Goal: Complete application form: Complete application form

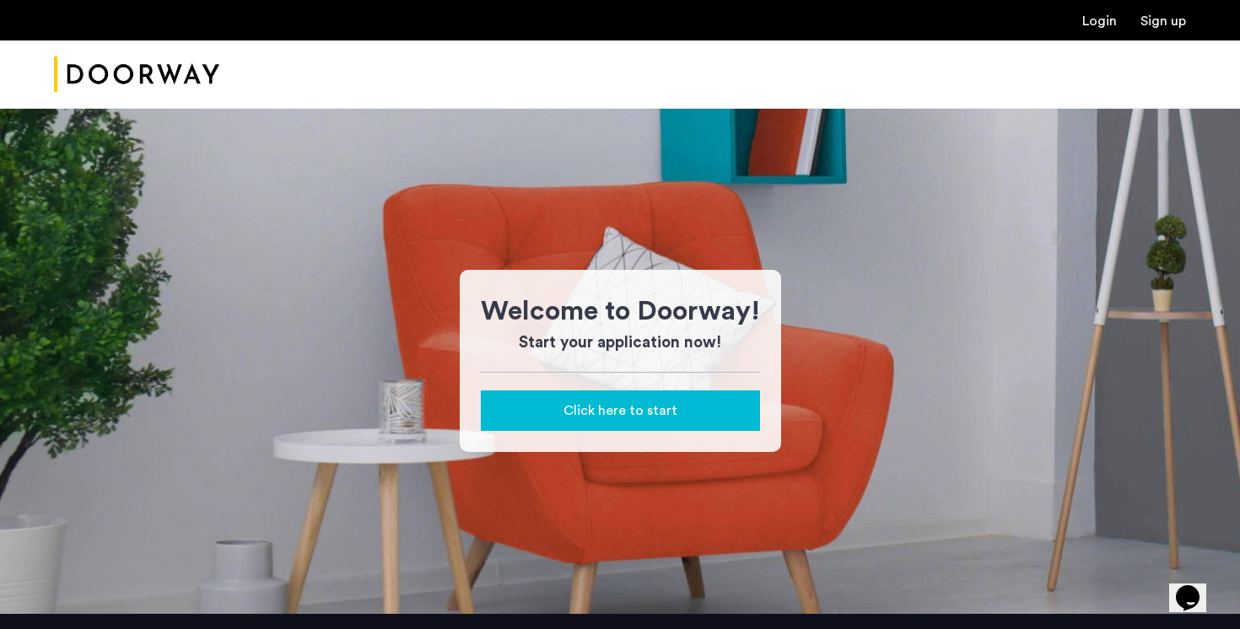
click at [599, 412] on span "Click here to start" at bounding box center [620, 411] width 114 height 20
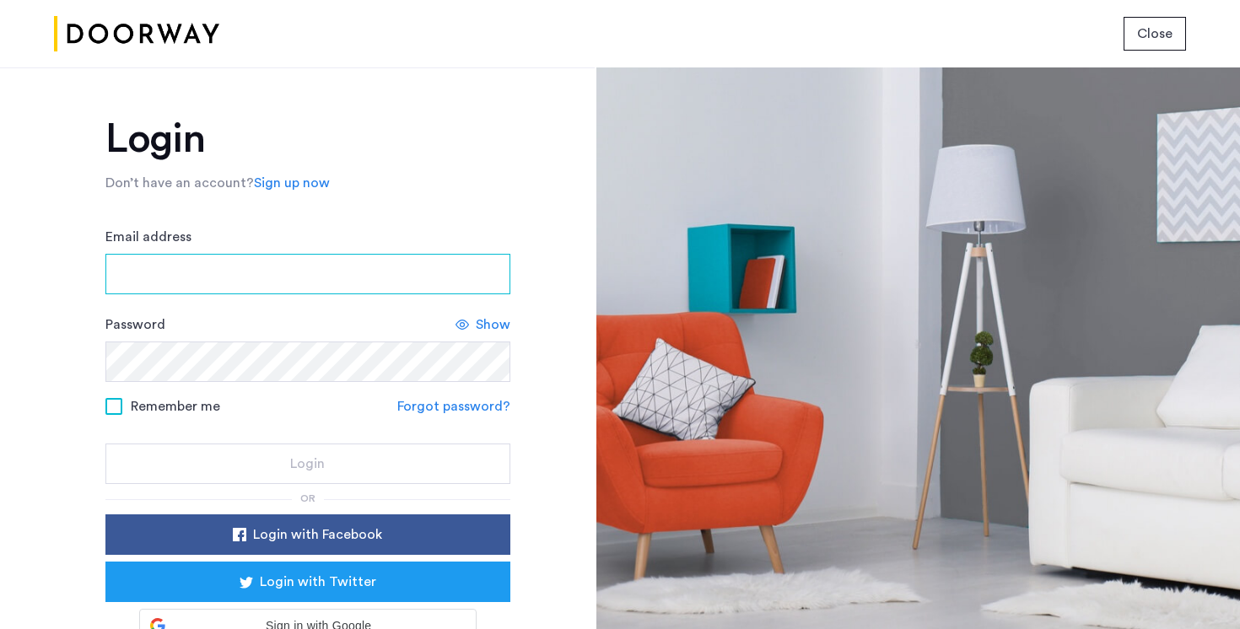
click at [471, 259] on input "Email address" at bounding box center [307, 274] width 405 height 40
type input "**********"
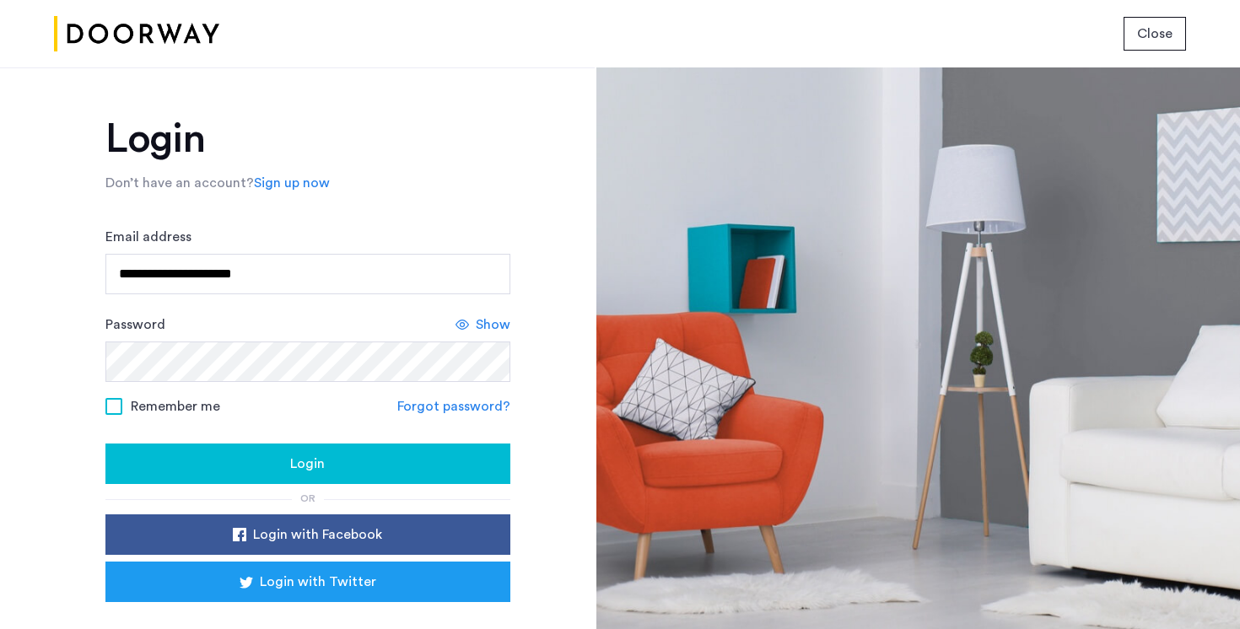
click at [117, 417] on form "**********" at bounding box center [307, 355] width 405 height 257
click at [116, 406] on span at bounding box center [113, 406] width 17 height 17
click at [271, 475] on button "Login" at bounding box center [307, 464] width 405 height 40
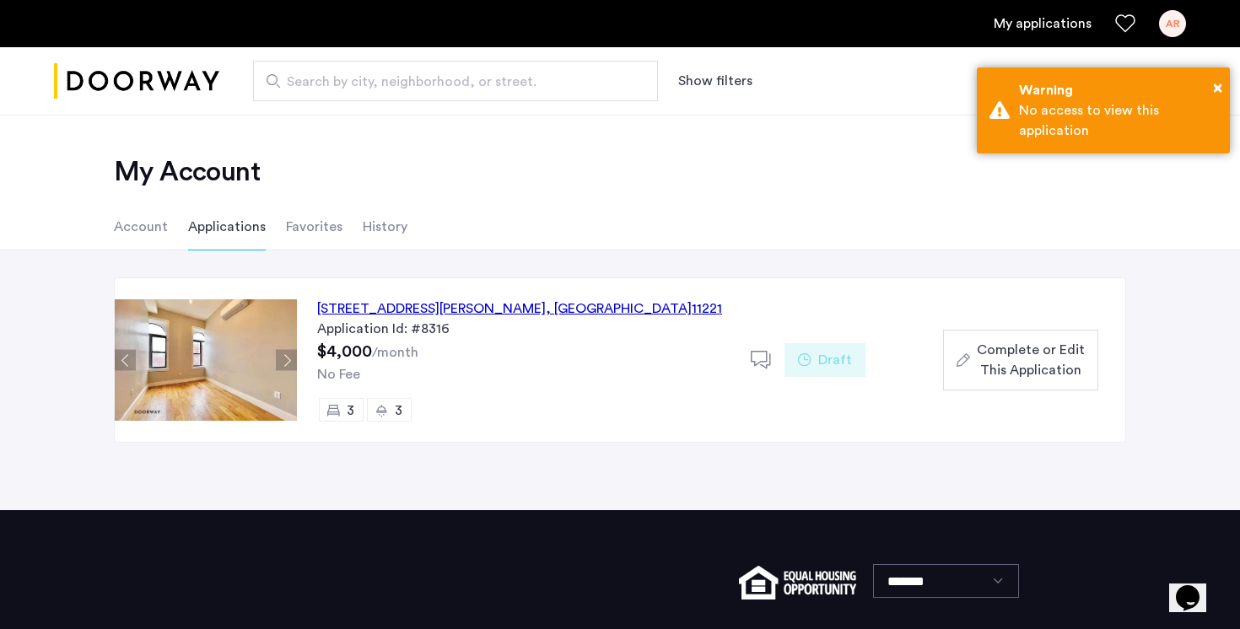
click at [552, 306] on span ", [GEOGRAPHIC_DATA]" at bounding box center [619, 308] width 146 height 13
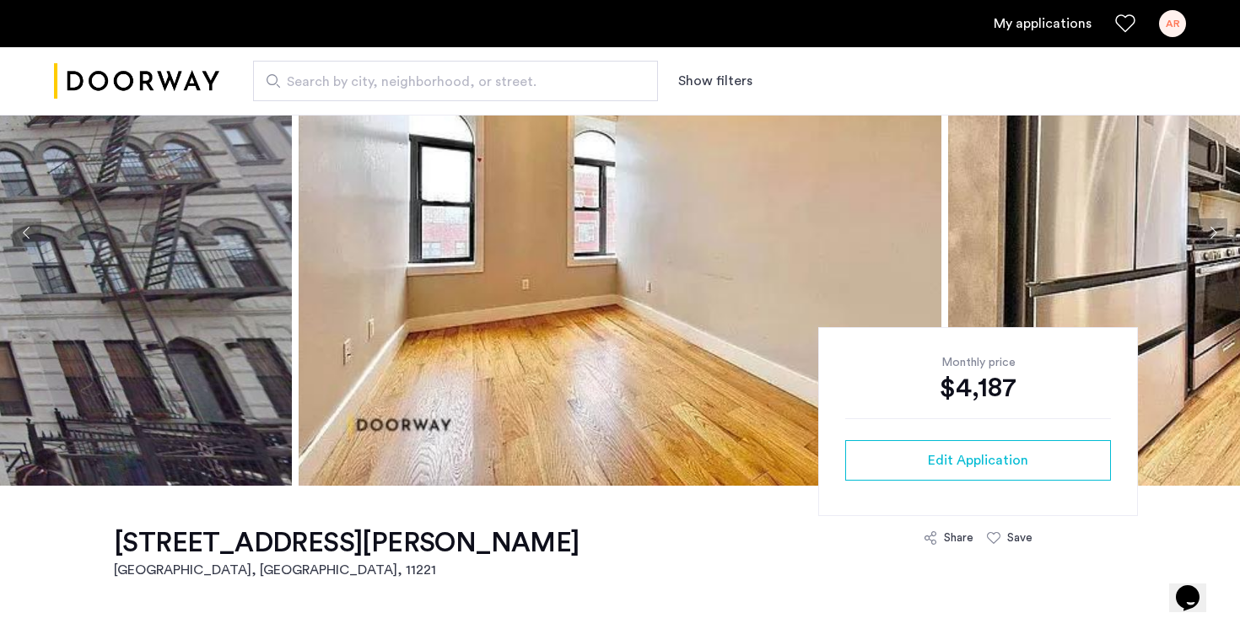
scroll to position [159, 0]
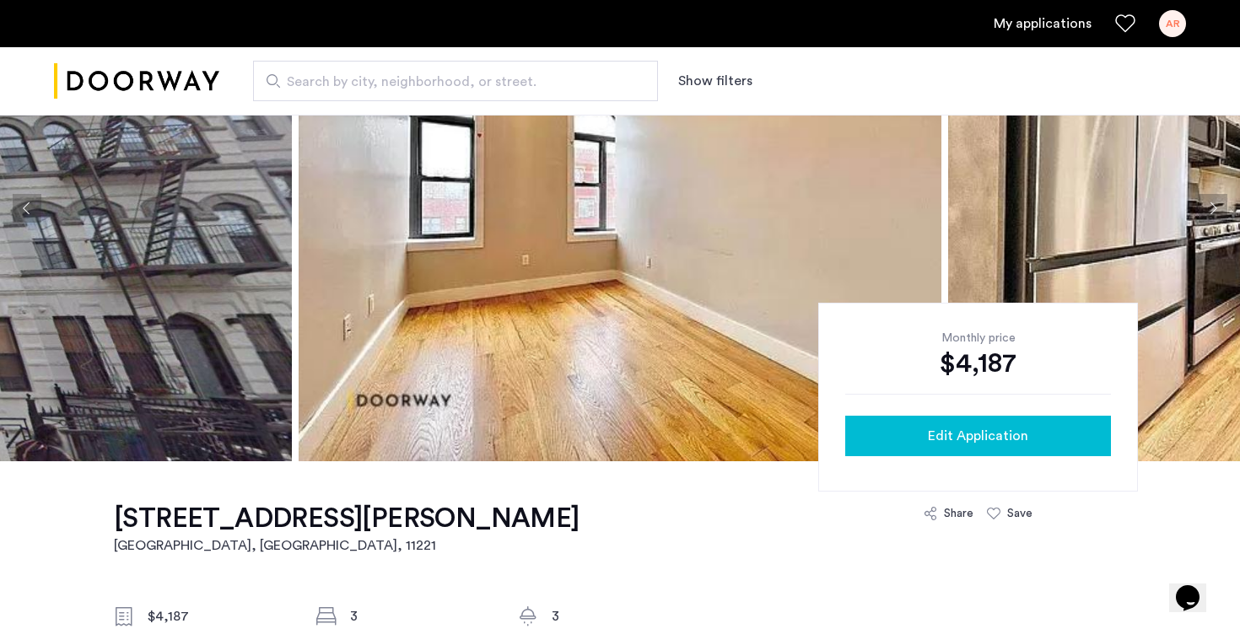
click at [963, 444] on span "Edit Application" at bounding box center [978, 436] width 100 height 20
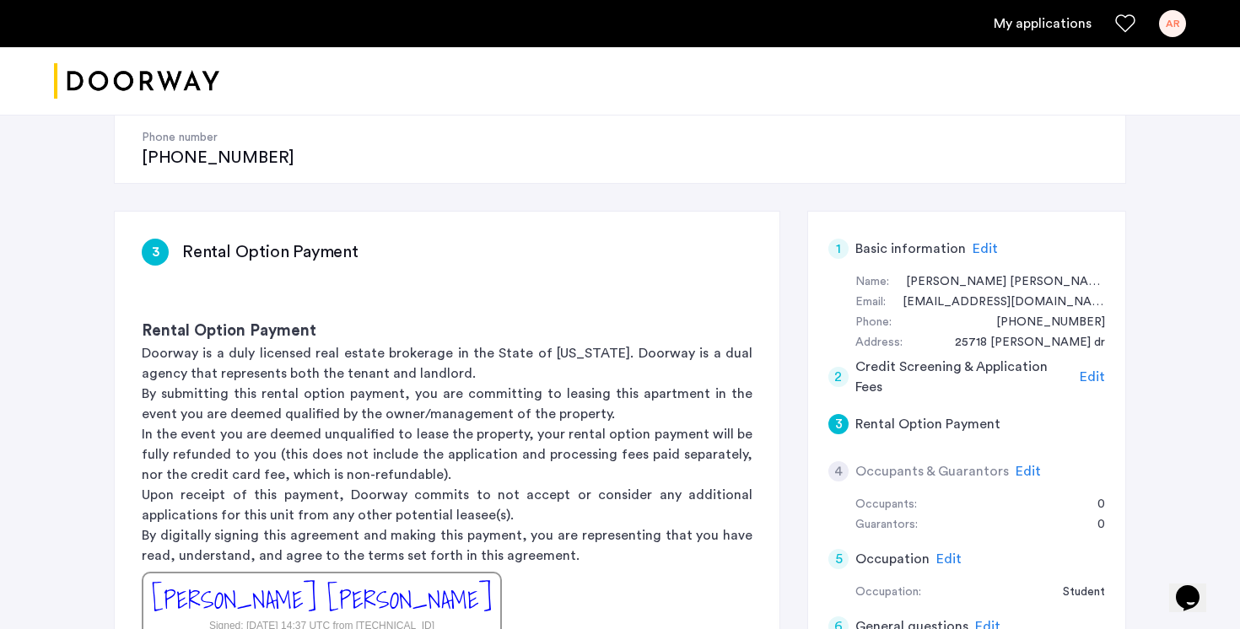
scroll to position [221, 0]
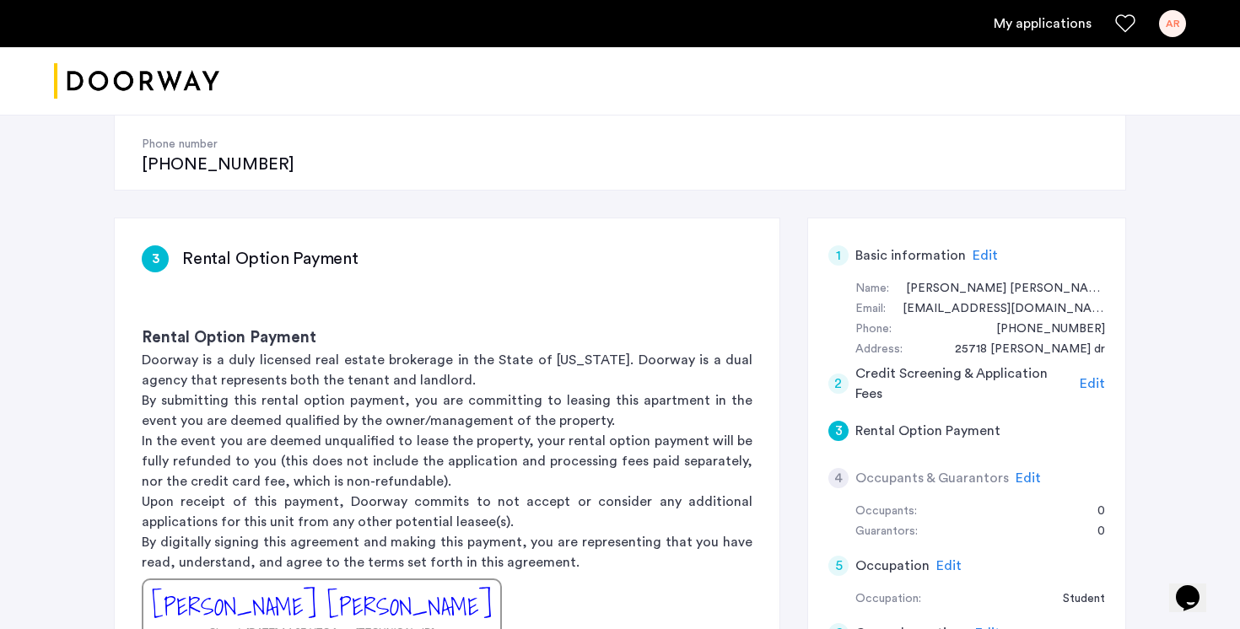
click at [1025, 471] on span "Edit" at bounding box center [1027, 477] width 25 height 13
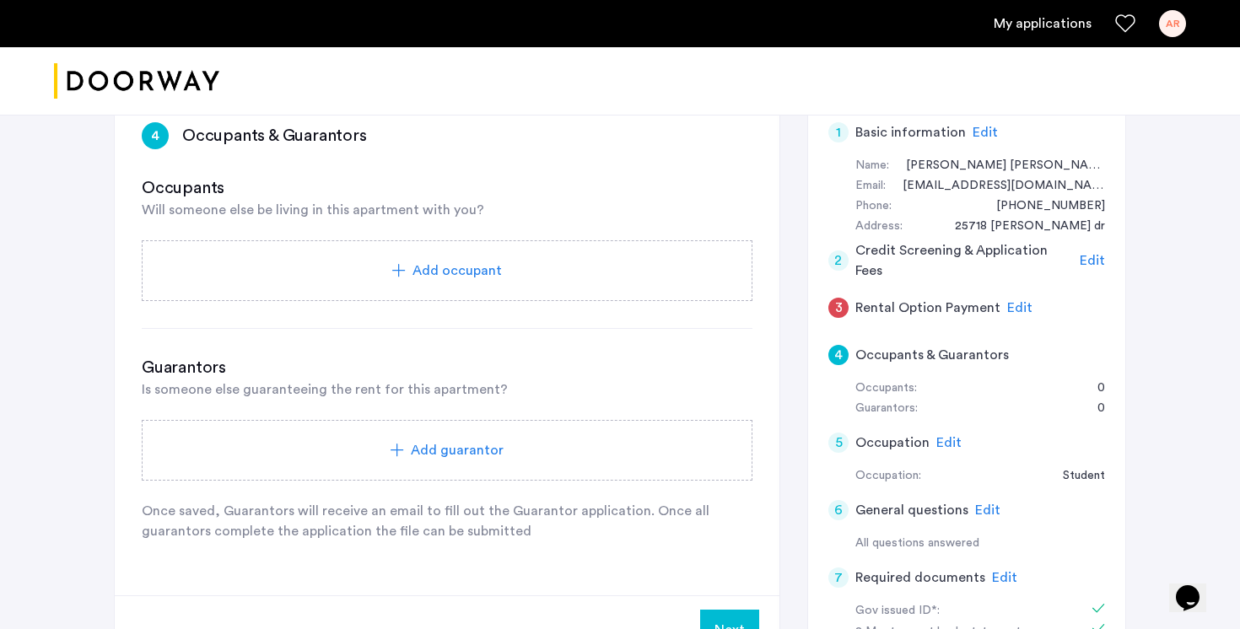
scroll to position [346, 0]
click at [451, 418] on div "Add guarantor" at bounding box center [447, 448] width 611 height 61
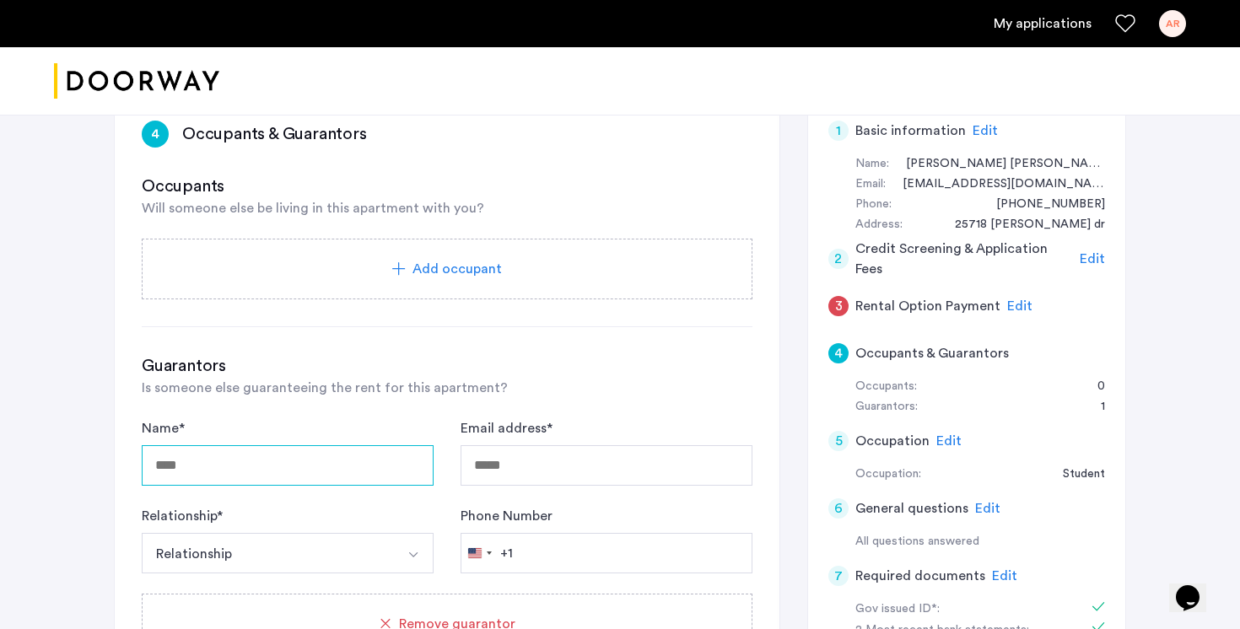
click at [390, 445] on input "Name *" at bounding box center [288, 465] width 292 height 40
type input "**********"
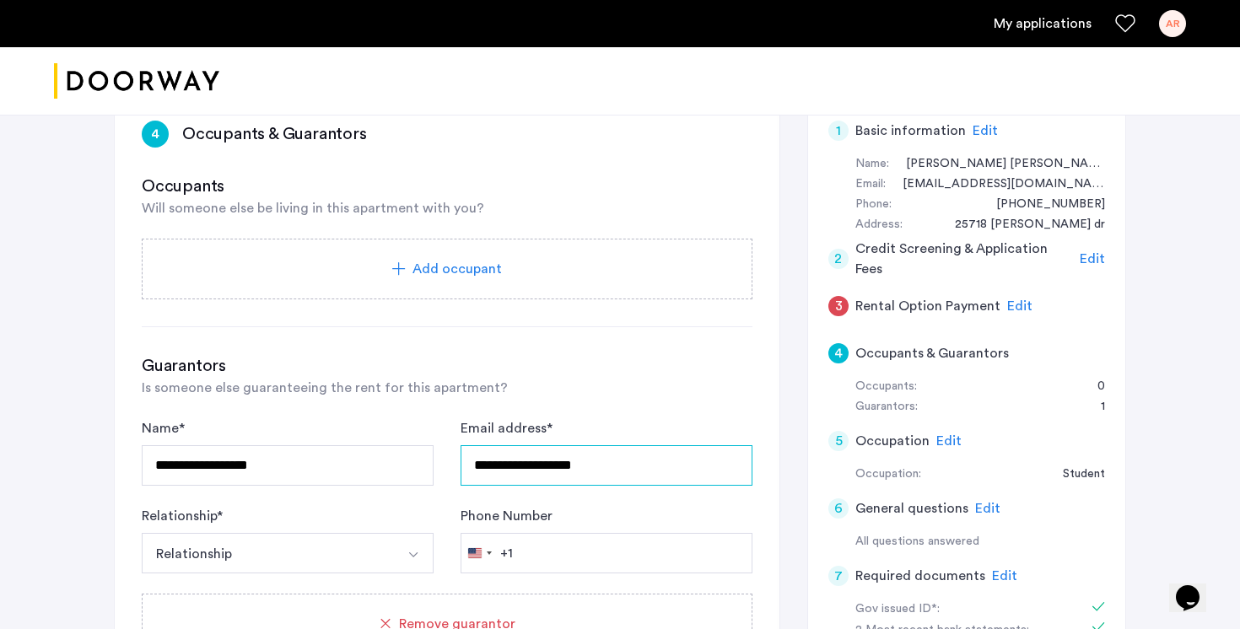
type input "**********"
click at [414, 548] on img "Select option" at bounding box center [413, 554] width 13 height 13
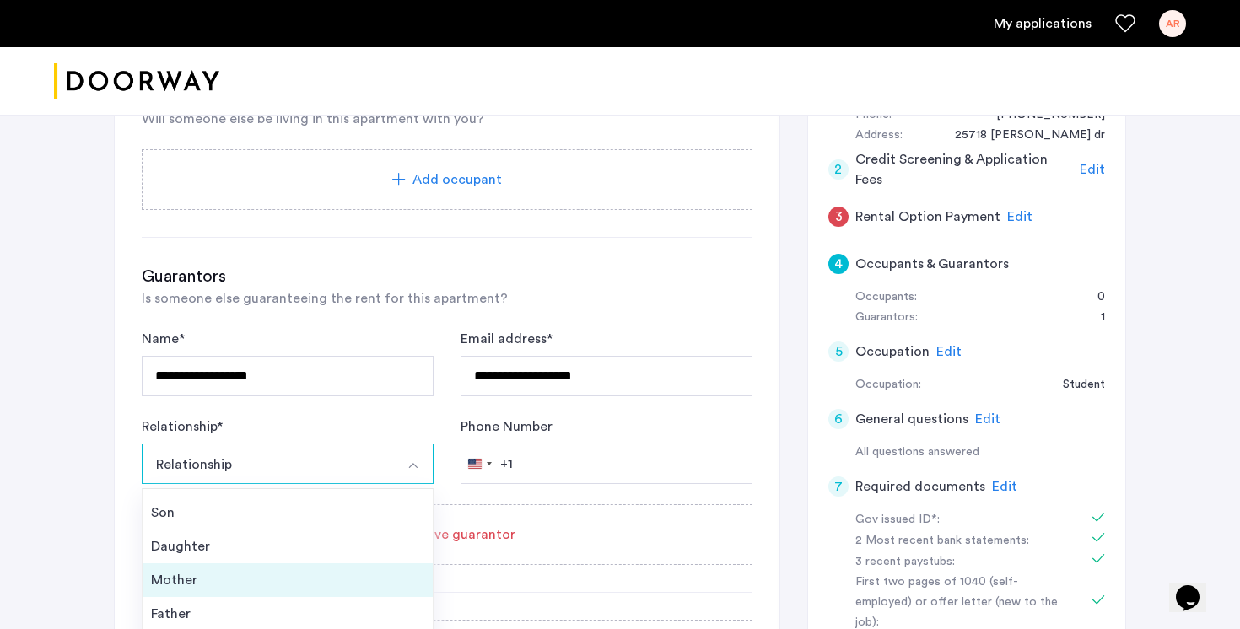
scroll to position [437, 0]
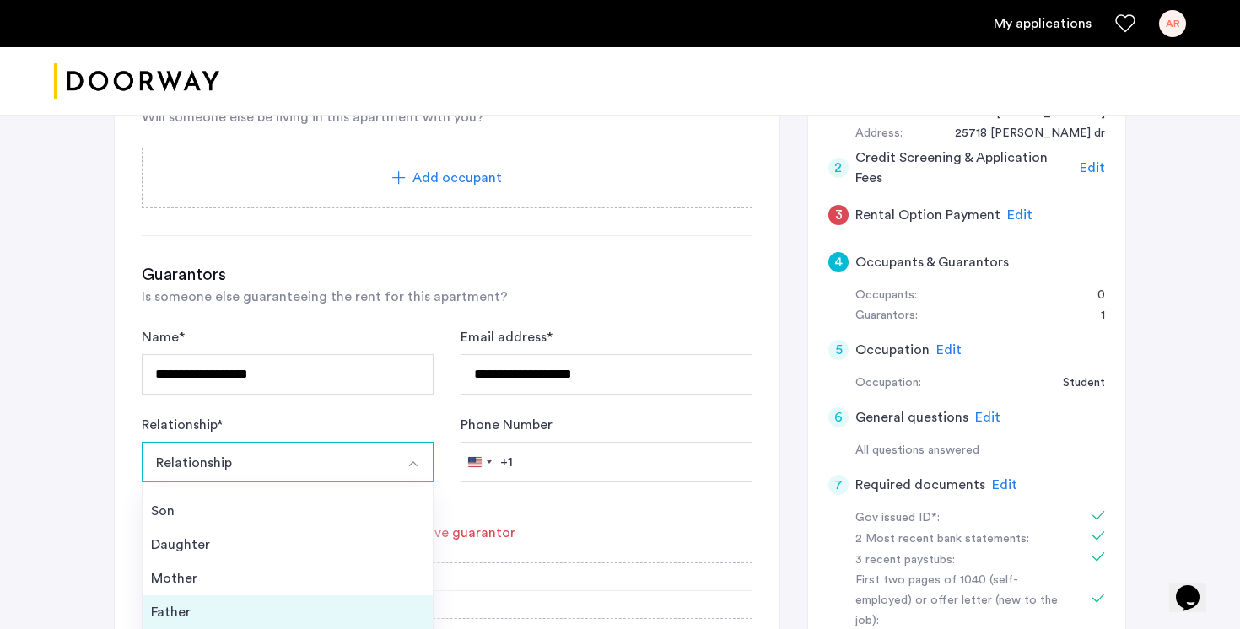
click at [285, 602] on div "Father" at bounding box center [287, 612] width 273 height 20
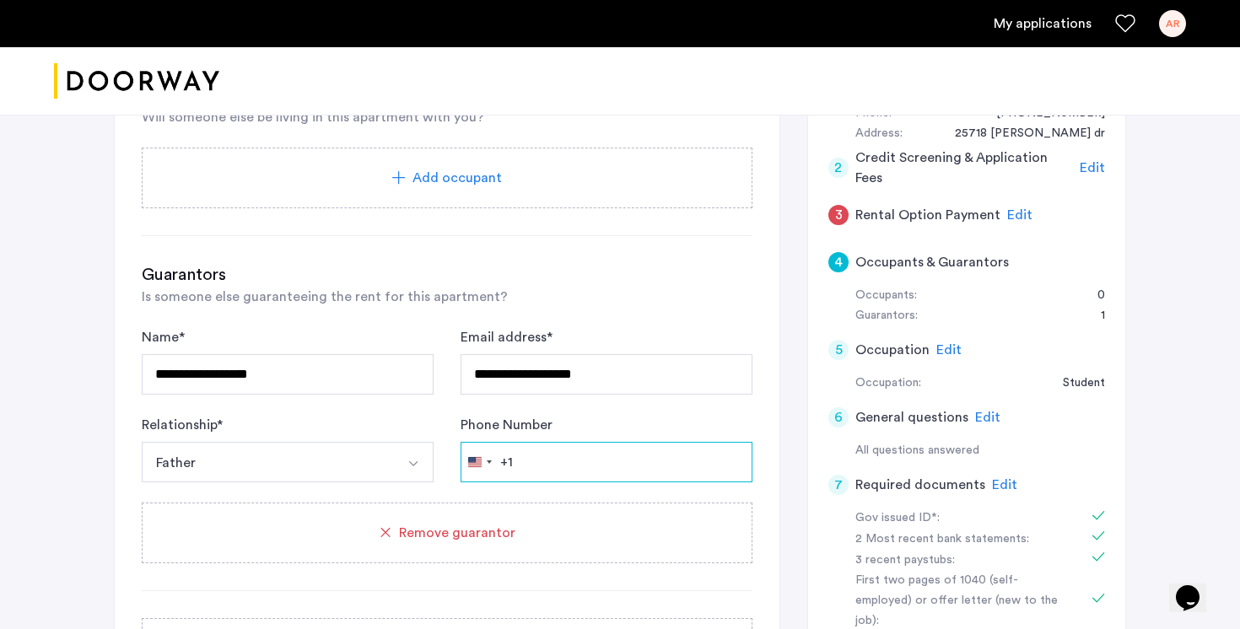
click at [600, 442] on input "Phone Number" at bounding box center [606, 462] width 292 height 40
type input "**********"
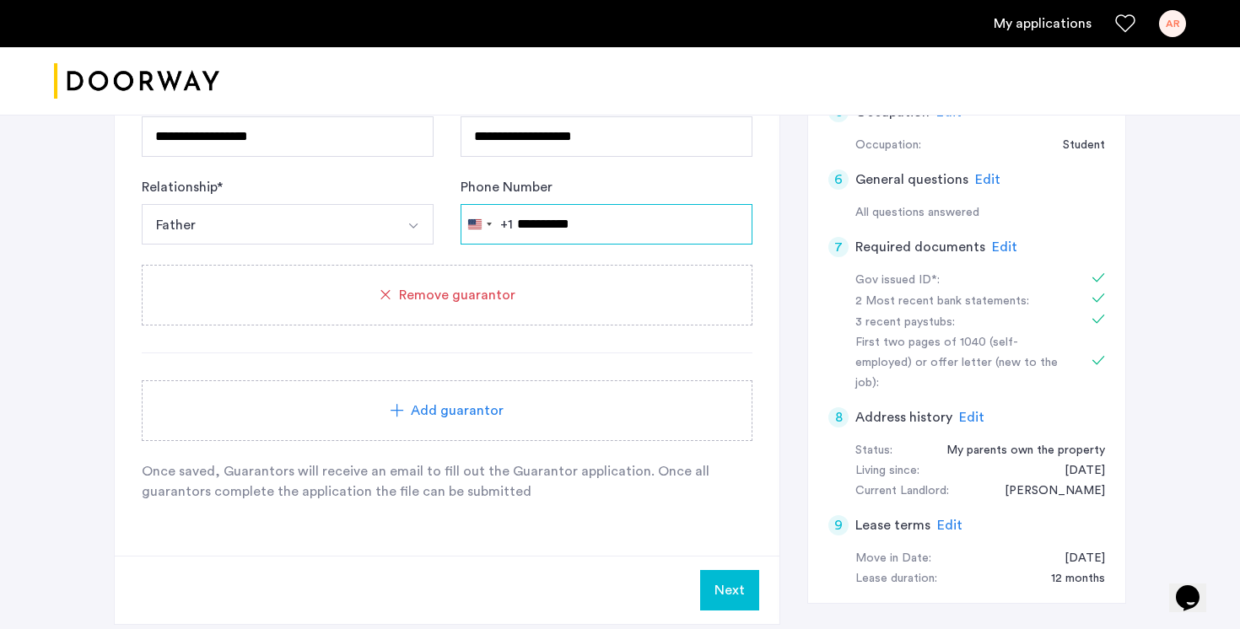
scroll to position [681, 0]
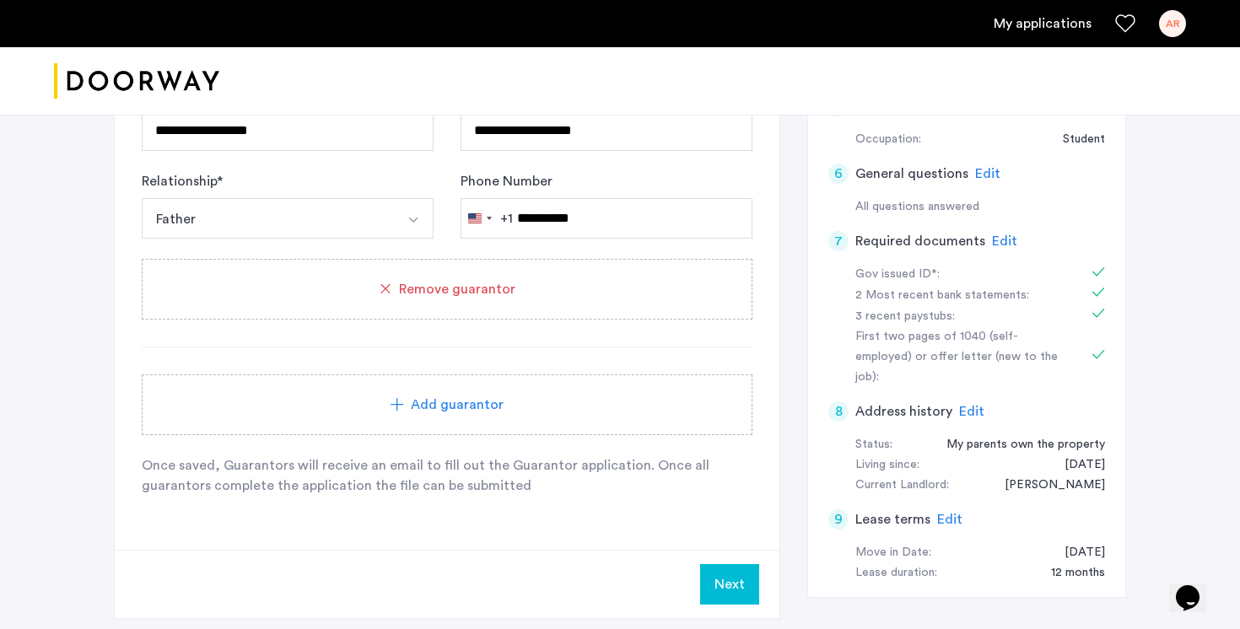
click at [740, 564] on button "Next" at bounding box center [729, 584] width 59 height 40
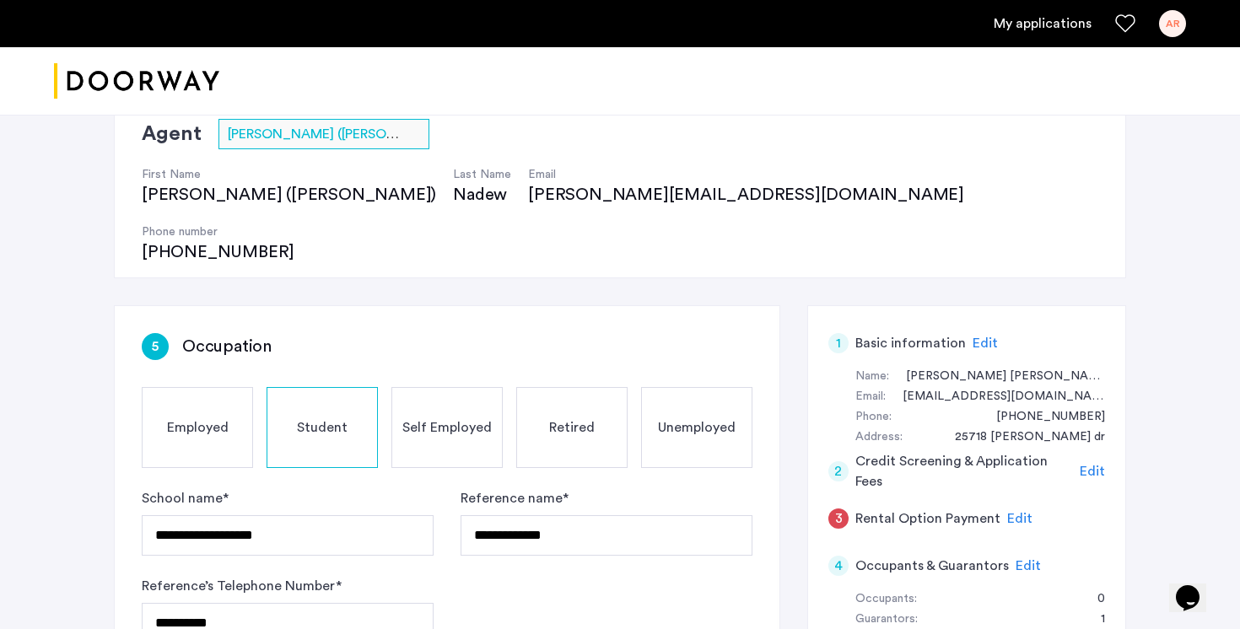
scroll to position [137, 0]
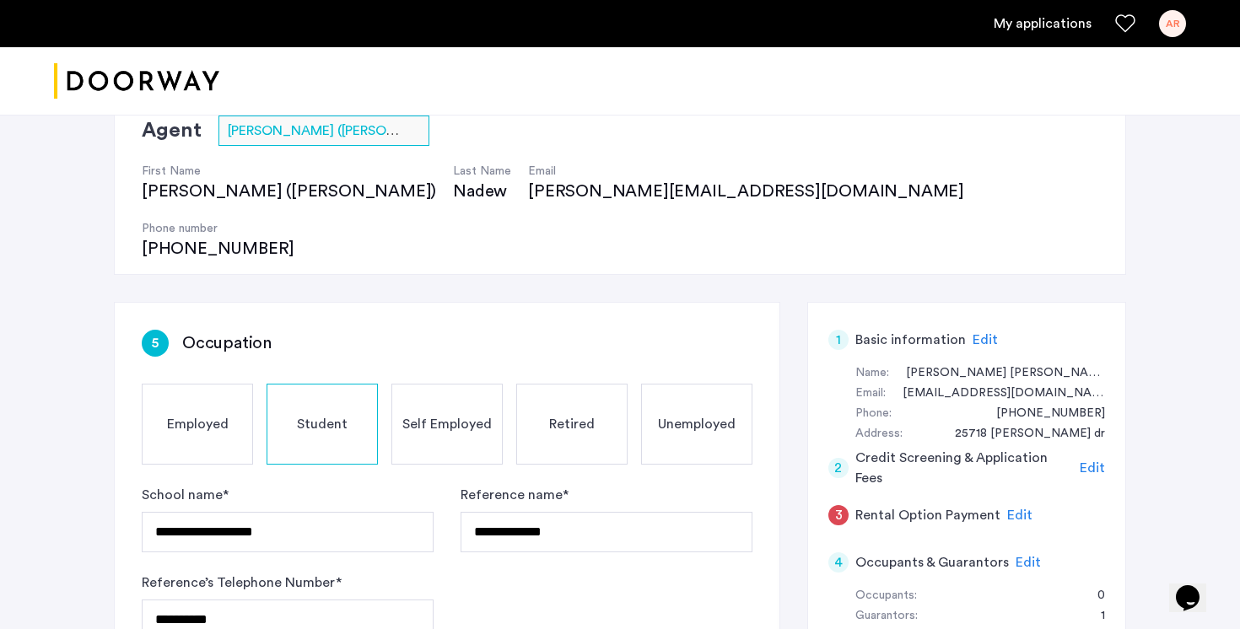
click at [1016, 509] on span "Edit" at bounding box center [1019, 515] width 25 height 13
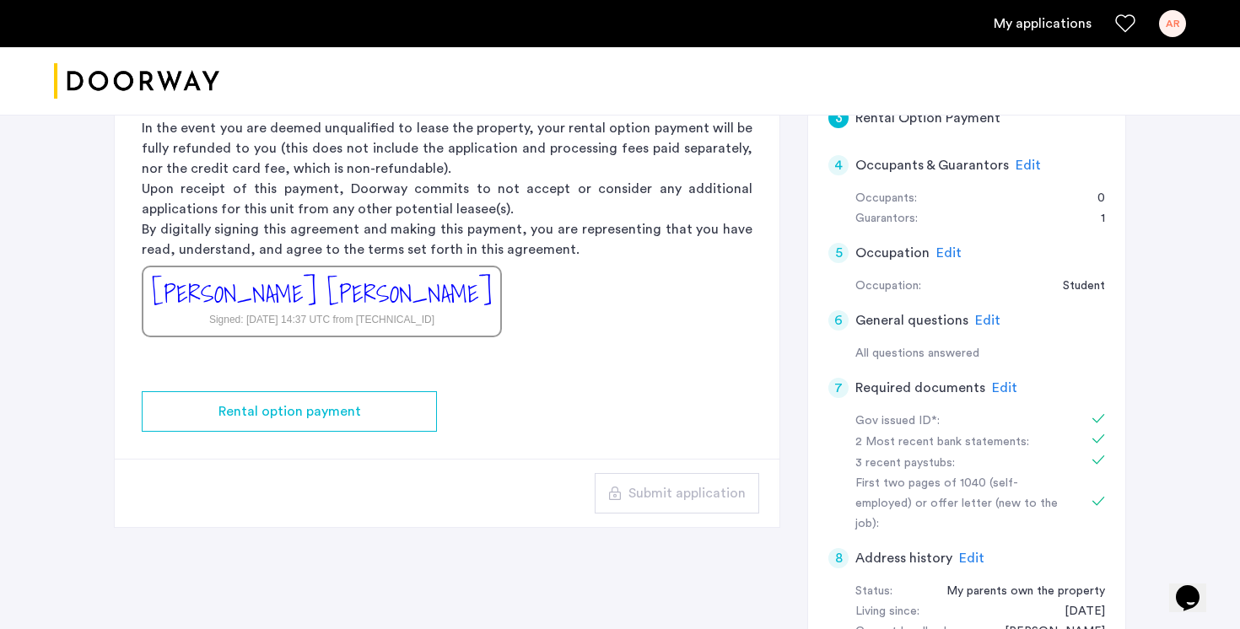
scroll to position [535, 0]
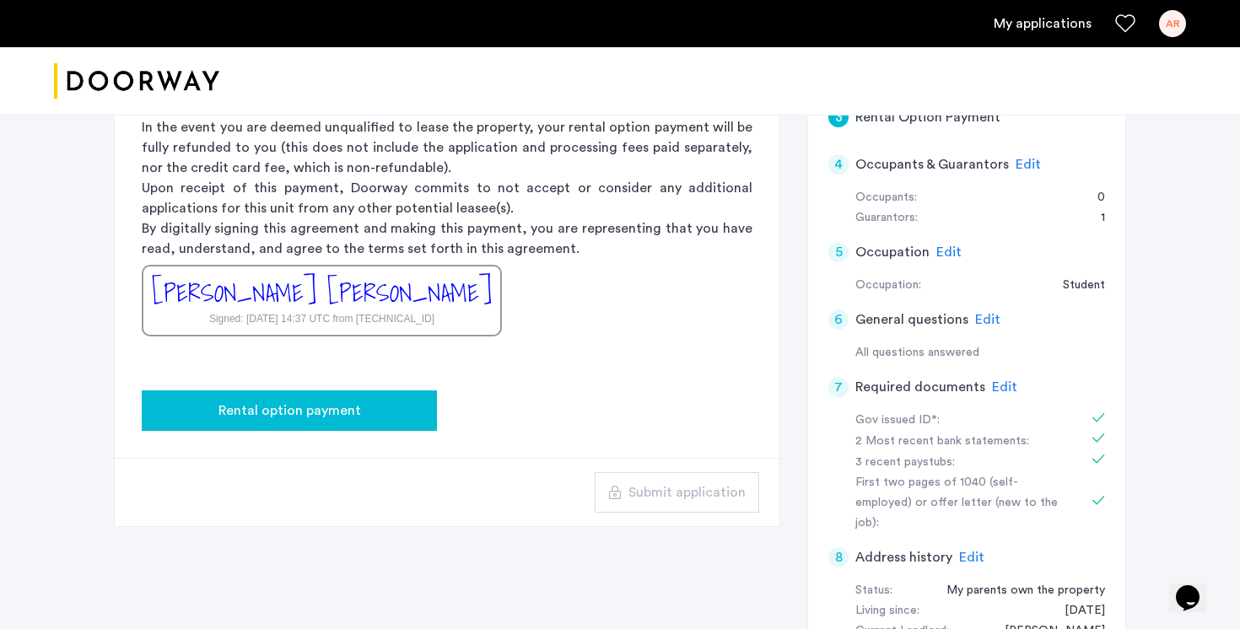
click at [419, 401] on div "Rental option payment" at bounding box center [289, 411] width 268 height 20
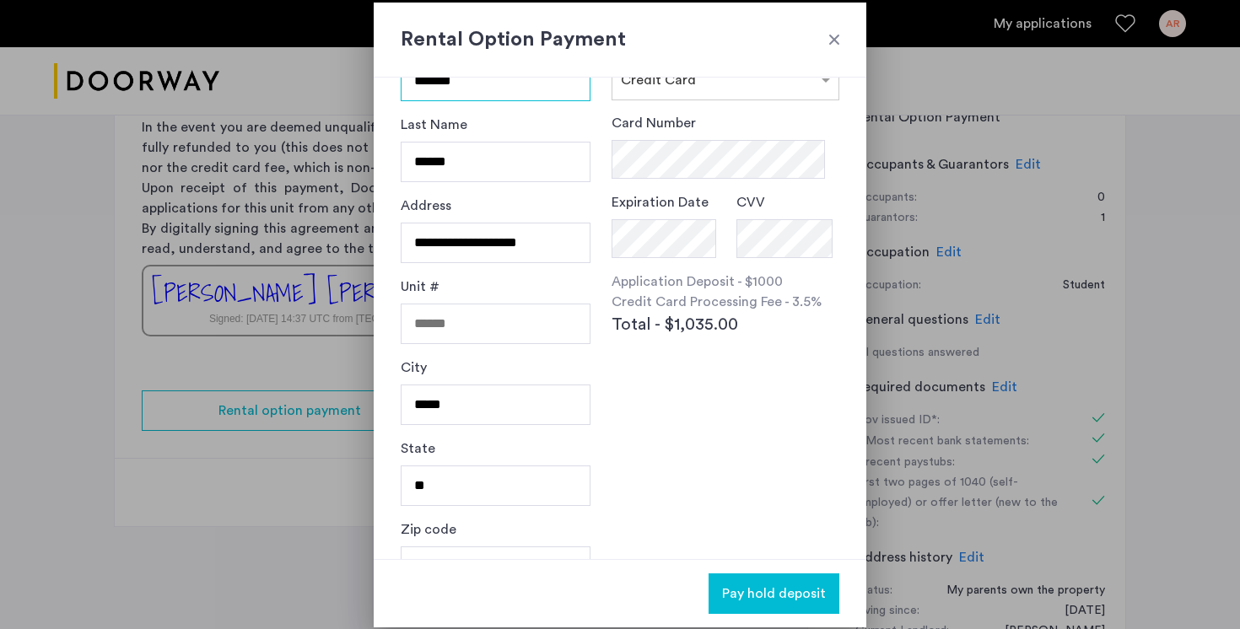
scroll to position [112, 0]
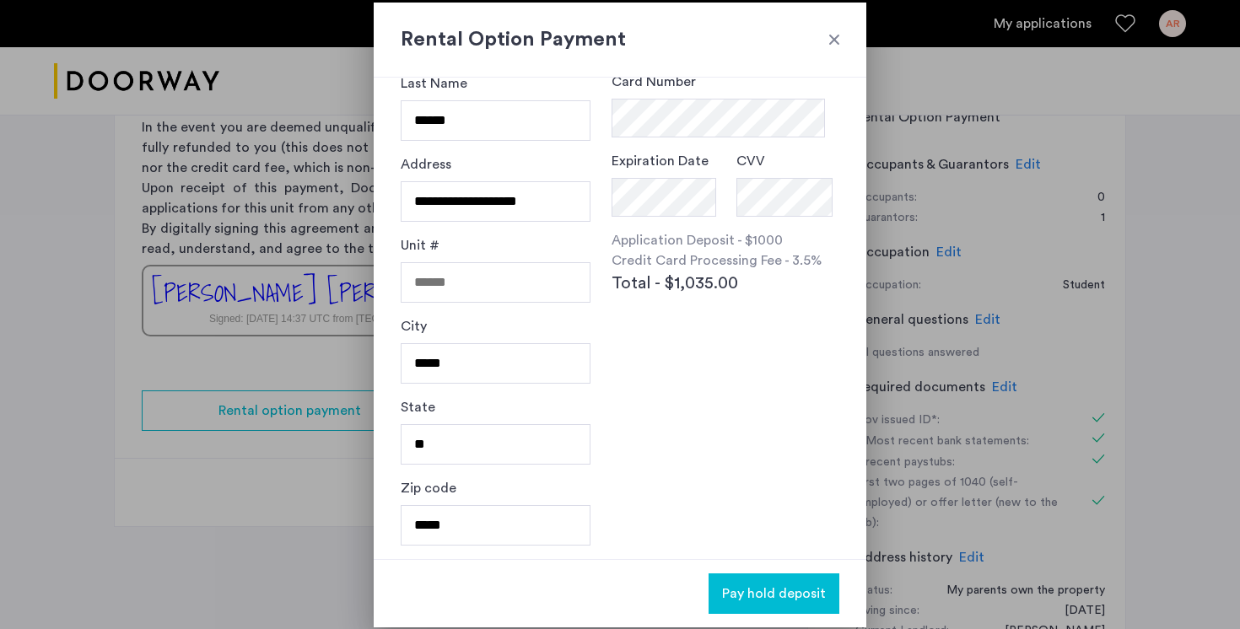
click at [831, 38] on div at bounding box center [834, 39] width 17 height 17
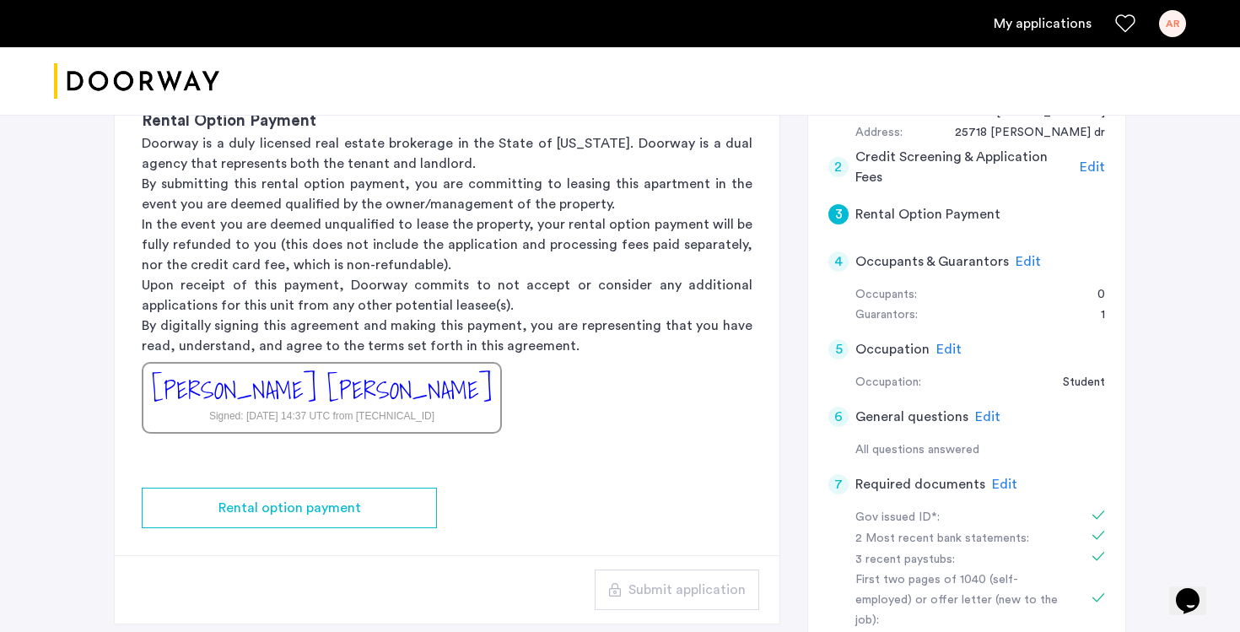
scroll to position [449, 0]
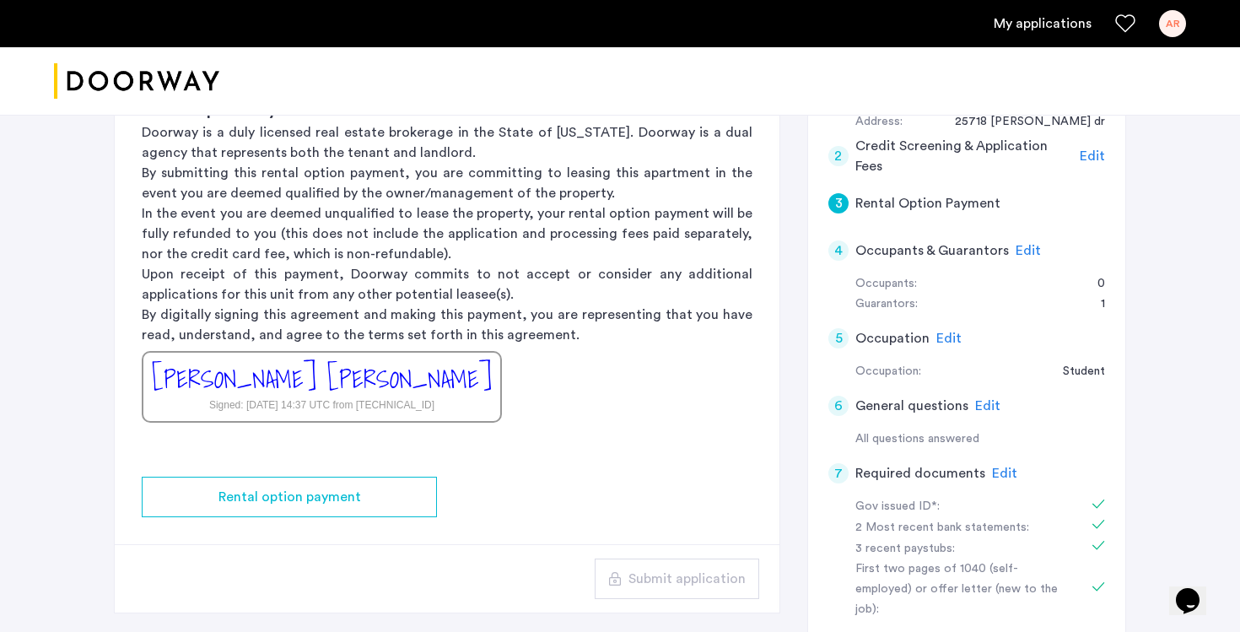
click at [1020, 244] on span "Edit" at bounding box center [1027, 250] width 25 height 13
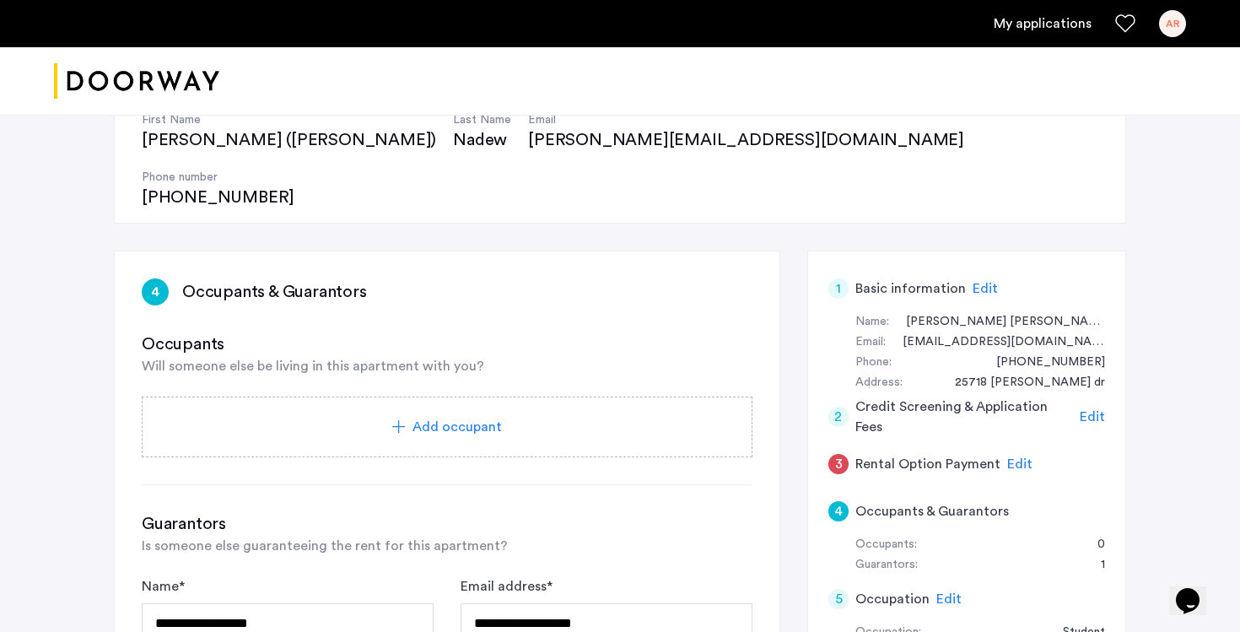
scroll to position [154, 0]
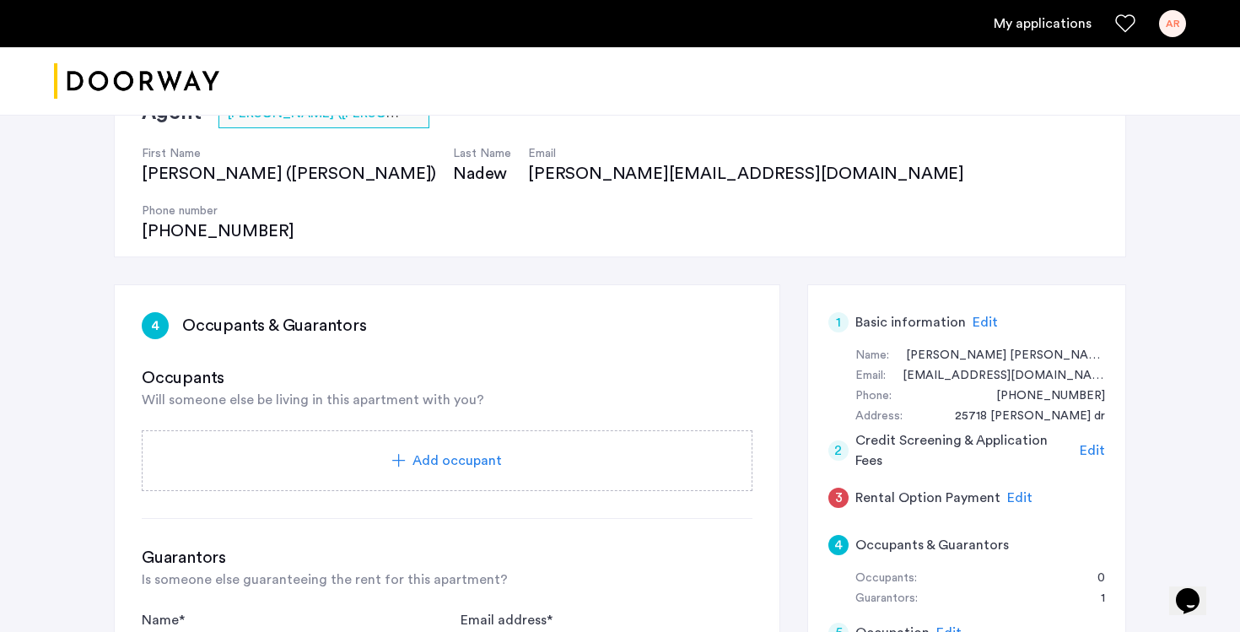
click at [441, 450] on span "Add occupant" at bounding box center [456, 460] width 89 height 20
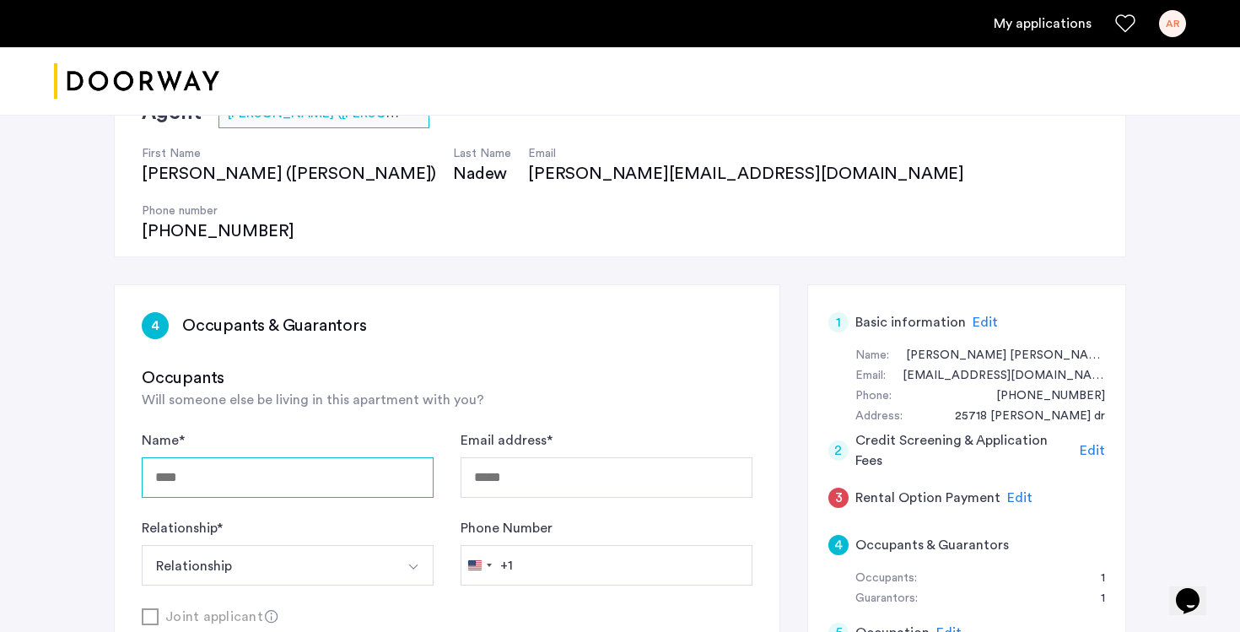
click at [330, 457] on input "Name *" at bounding box center [288, 477] width 292 height 40
type input "*****"
click at [291, 545] on button "Relationship" at bounding box center [268, 565] width 252 height 40
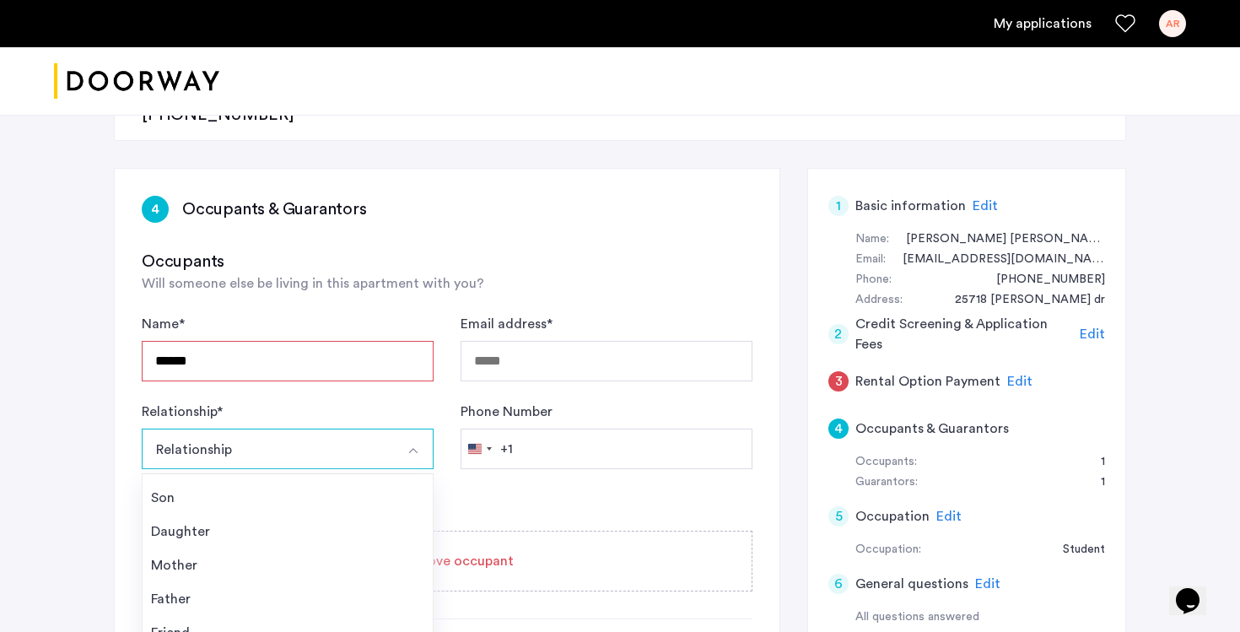
scroll to position [277, 0]
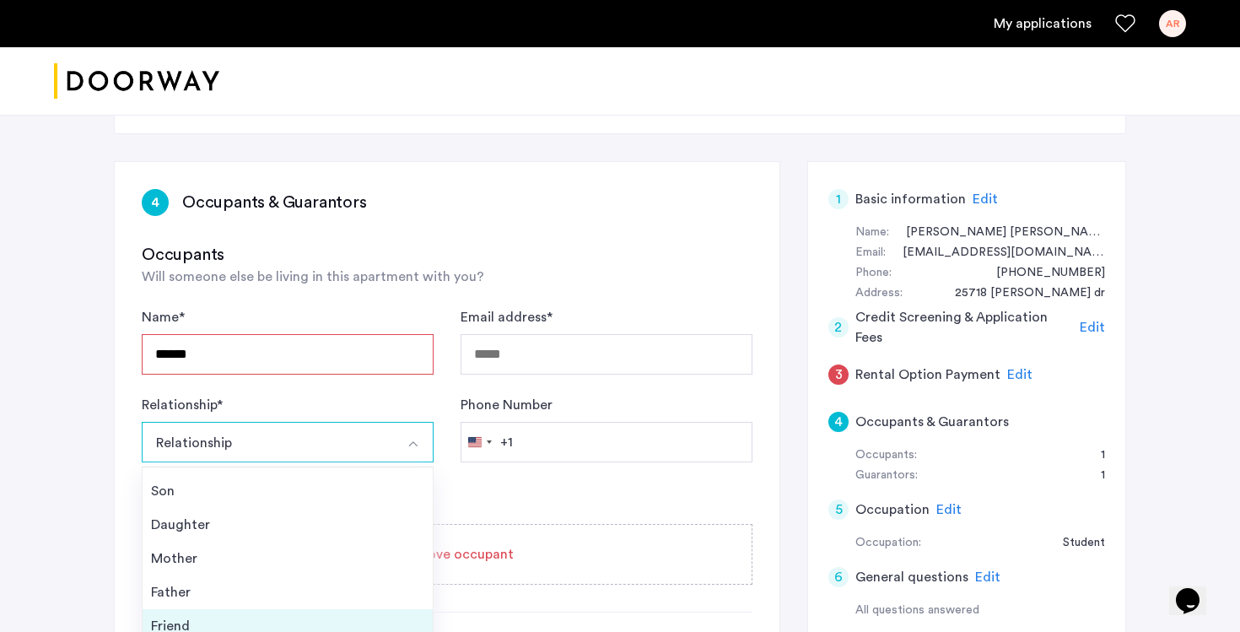
click at [235, 616] on div "Friend" at bounding box center [287, 626] width 273 height 20
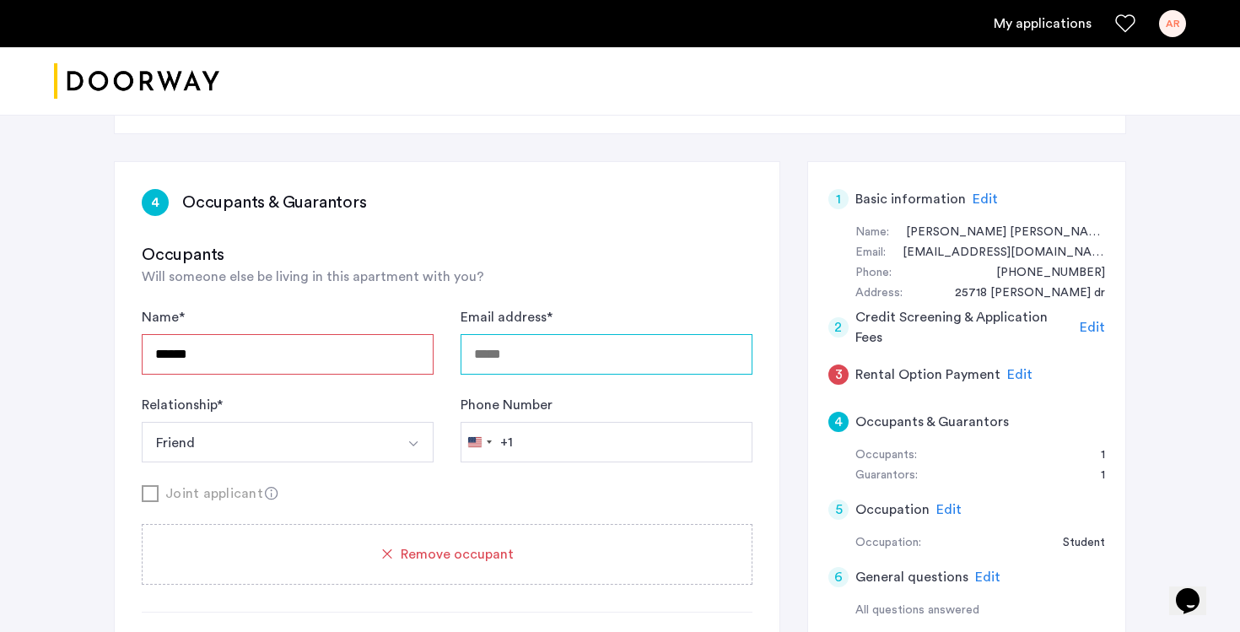
click at [602, 334] on input "Email address *" at bounding box center [606, 354] width 292 height 40
click at [522, 422] on input "Phone Number" at bounding box center [606, 442] width 292 height 40
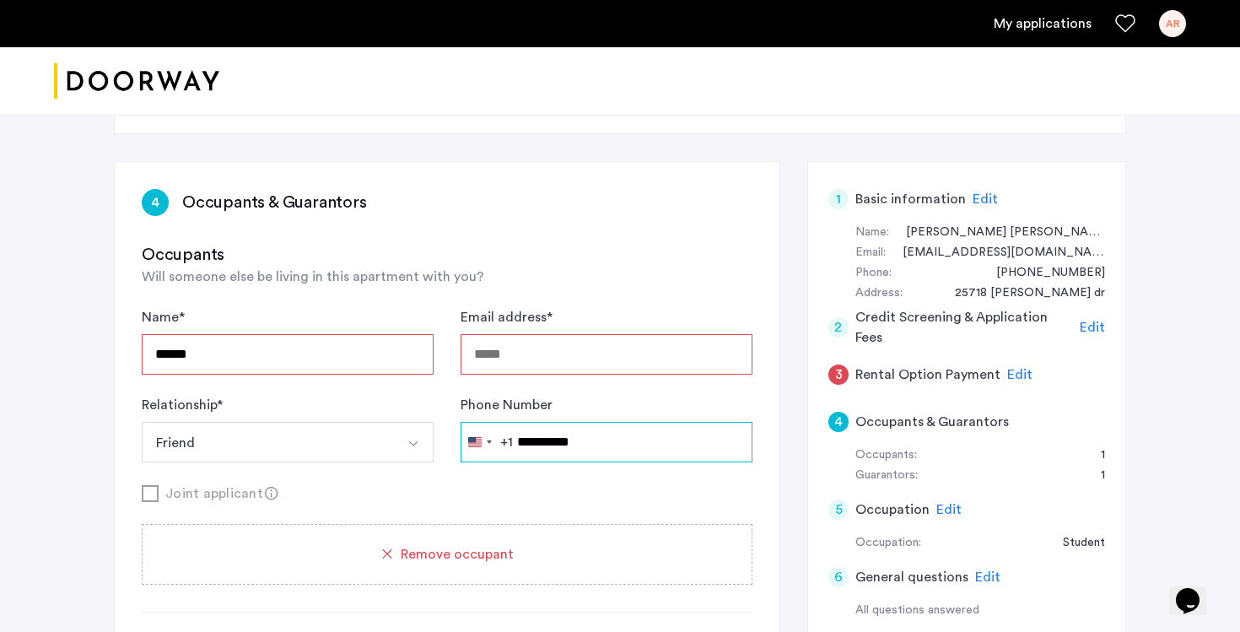
type input "**********"
click at [623, 334] on input "Email address *" at bounding box center [606, 354] width 292 height 40
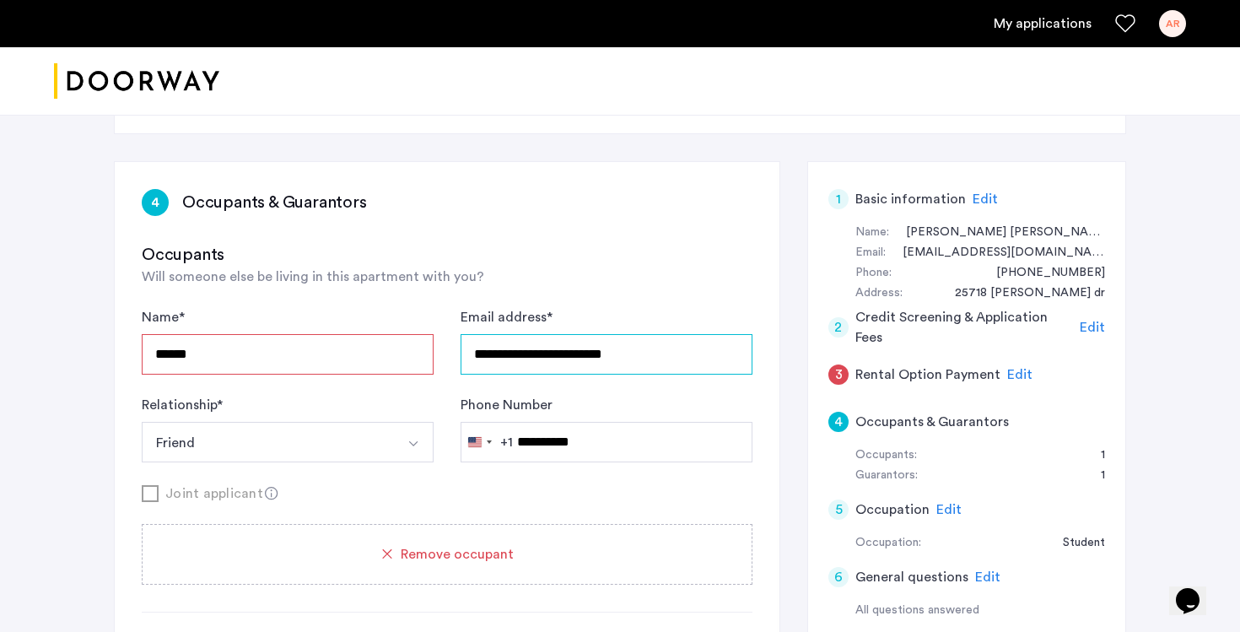
type input "**********"
click at [368, 334] on input "*****" at bounding box center [288, 354] width 292 height 40
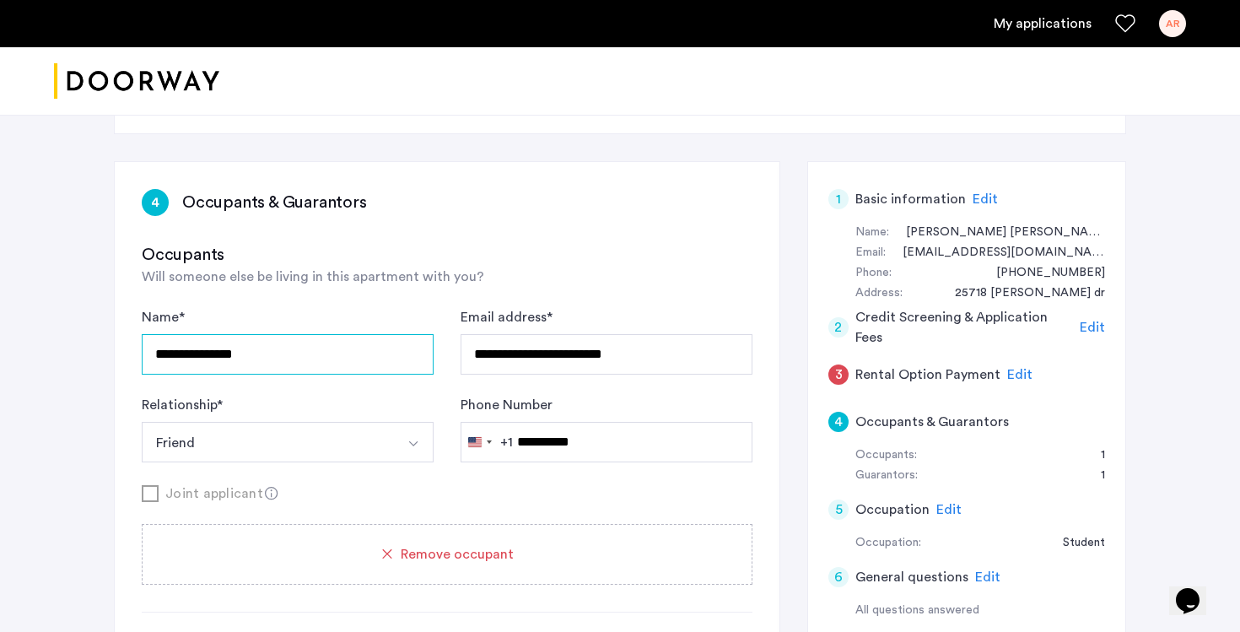
scroll to position [356, 0]
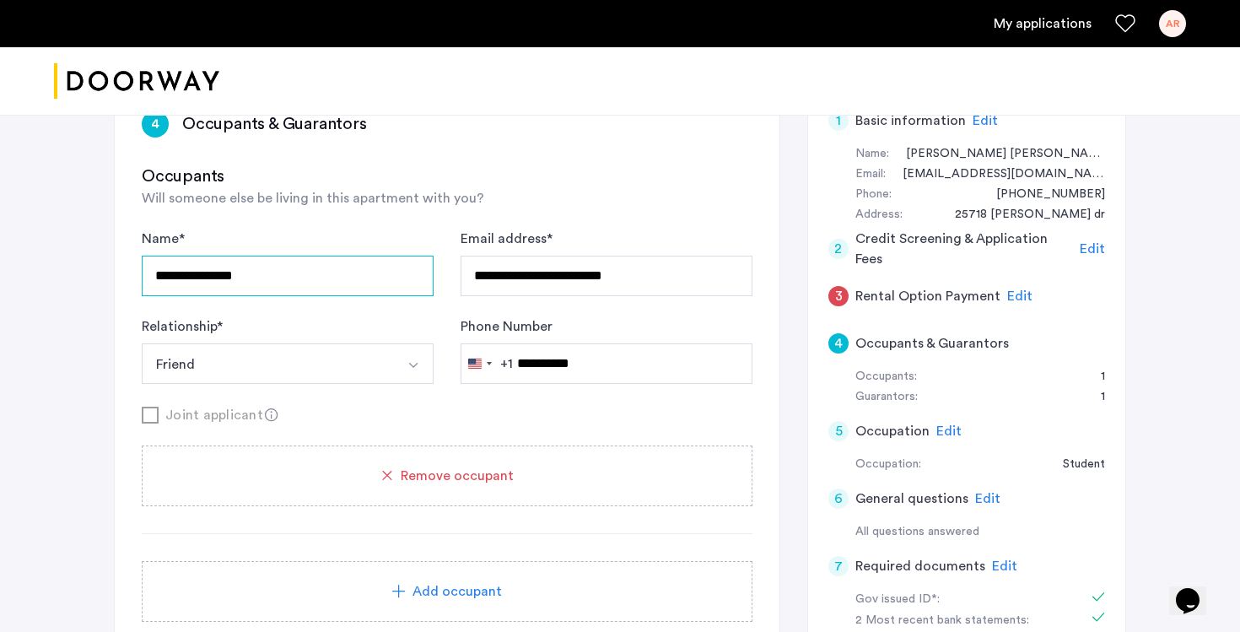
type input "**********"
click at [423, 581] on span "Add occupant" at bounding box center [456, 591] width 89 height 20
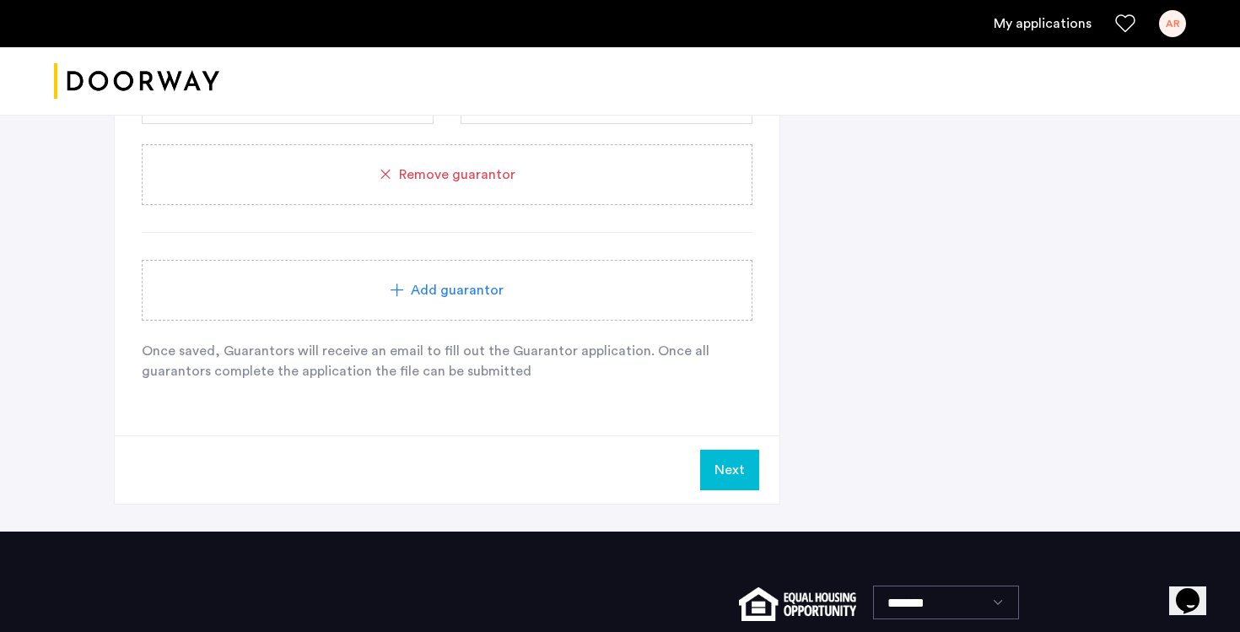
click at [711, 450] on button "Next" at bounding box center [729, 470] width 59 height 40
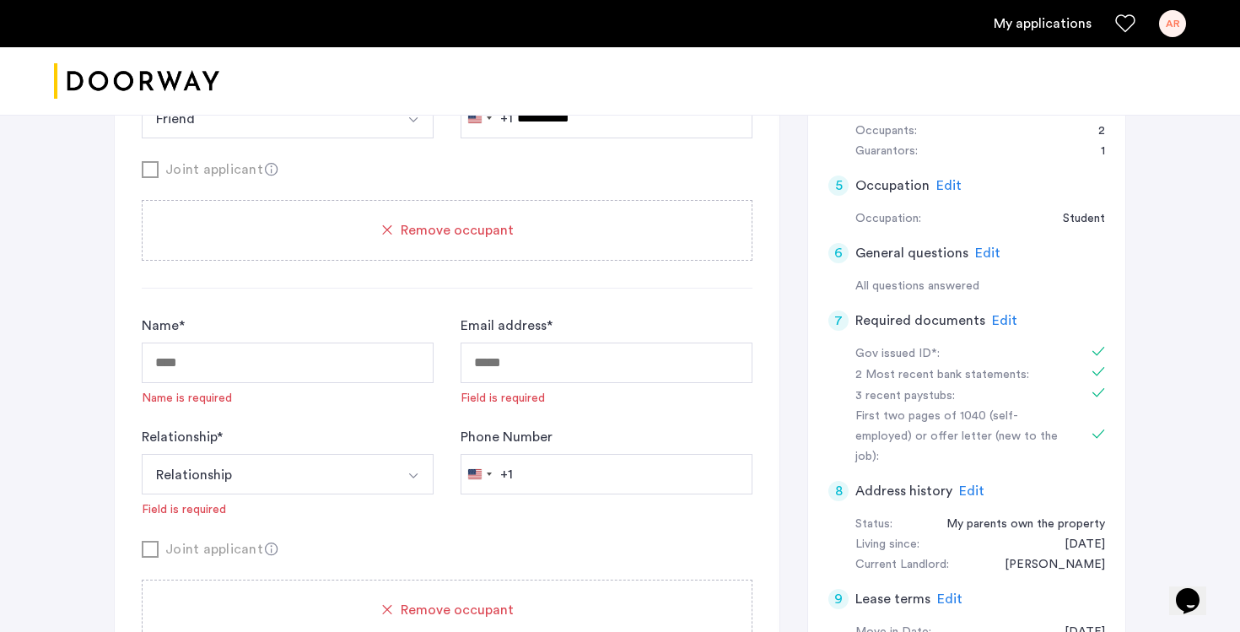
scroll to position [555, 0]
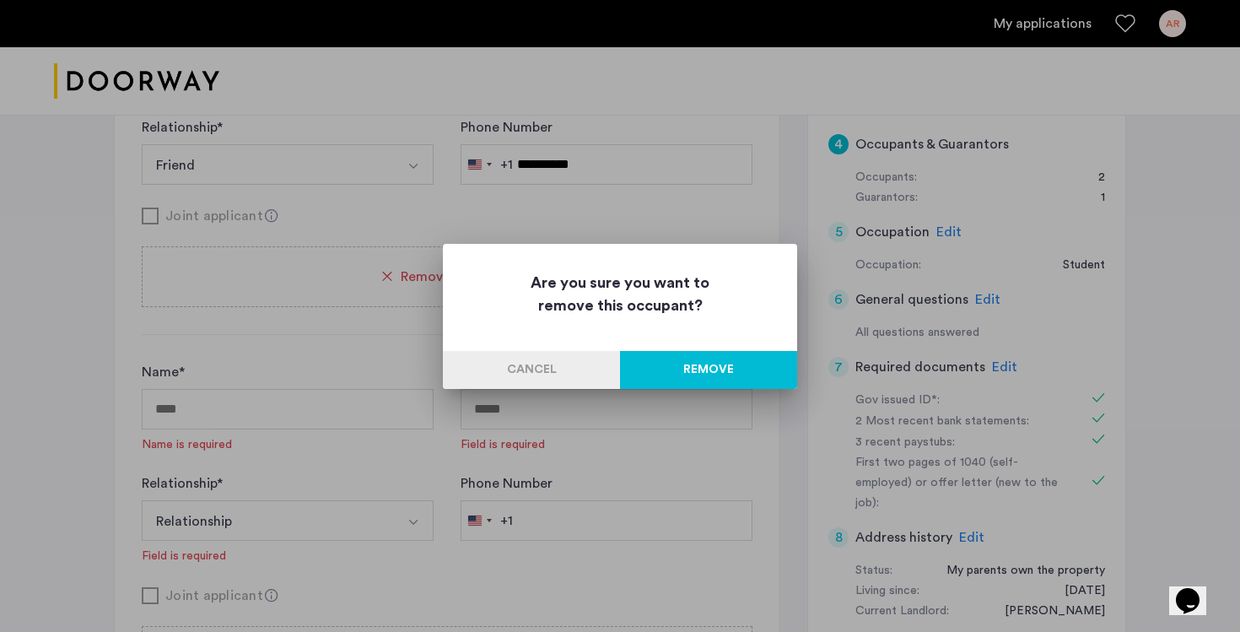
scroll to position [0, 0]
click at [735, 366] on button "Remove" at bounding box center [708, 370] width 177 height 38
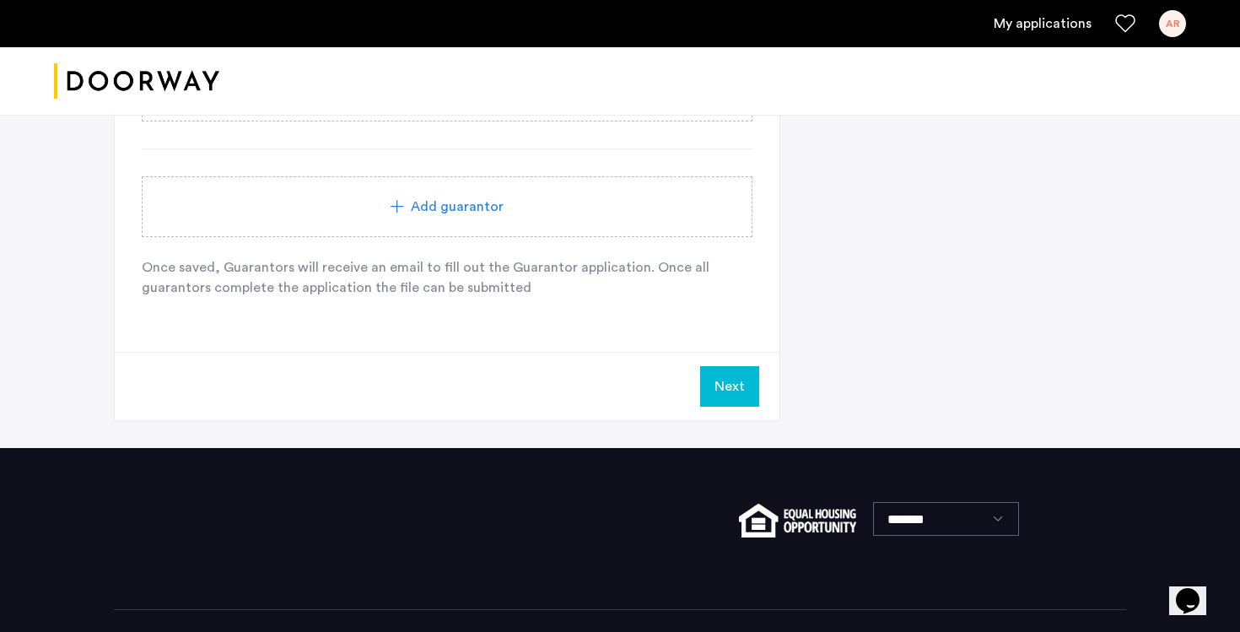
scroll to position [1215, 0]
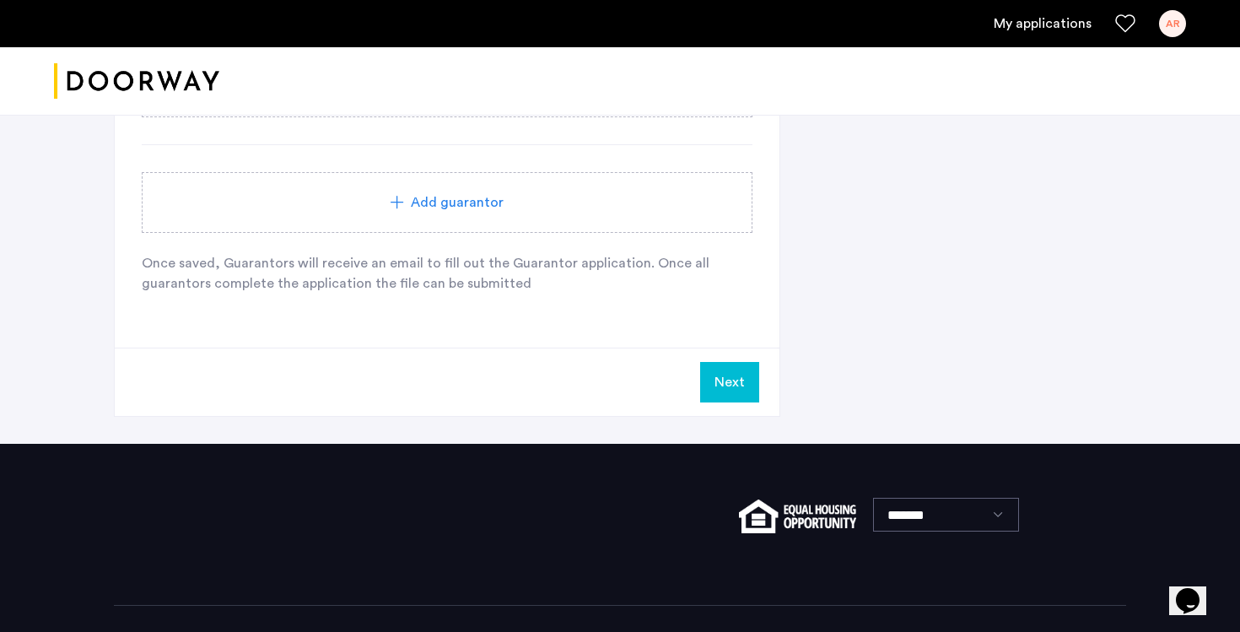
click at [740, 362] on button "Next" at bounding box center [729, 382] width 59 height 40
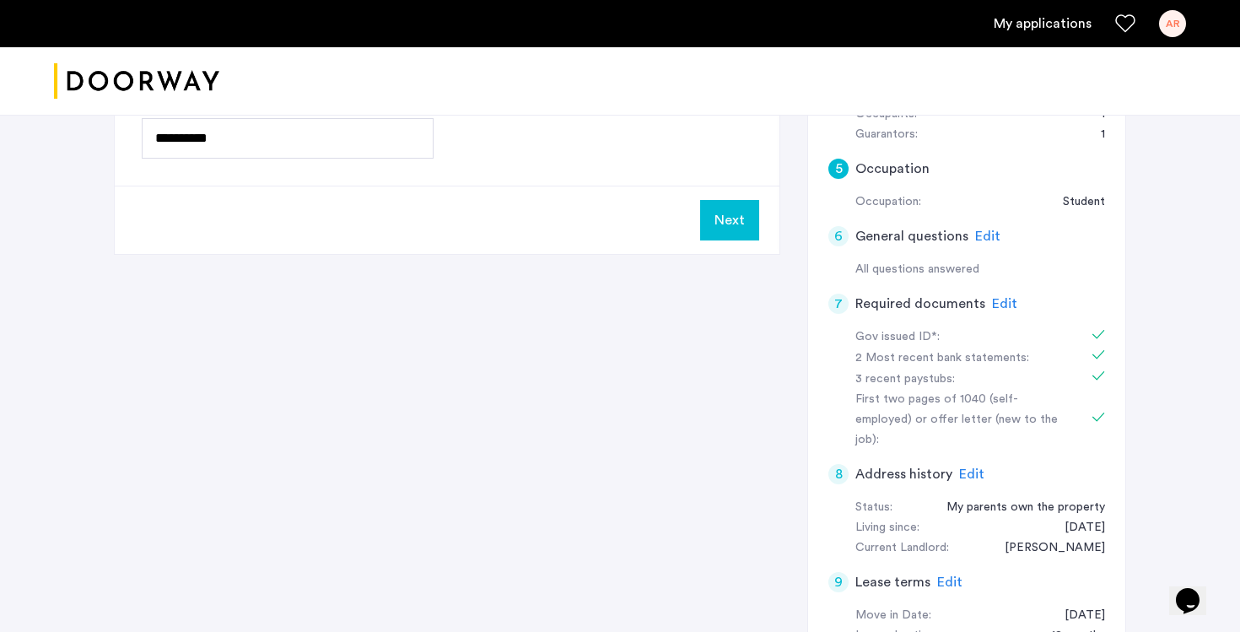
scroll to position [620, 0]
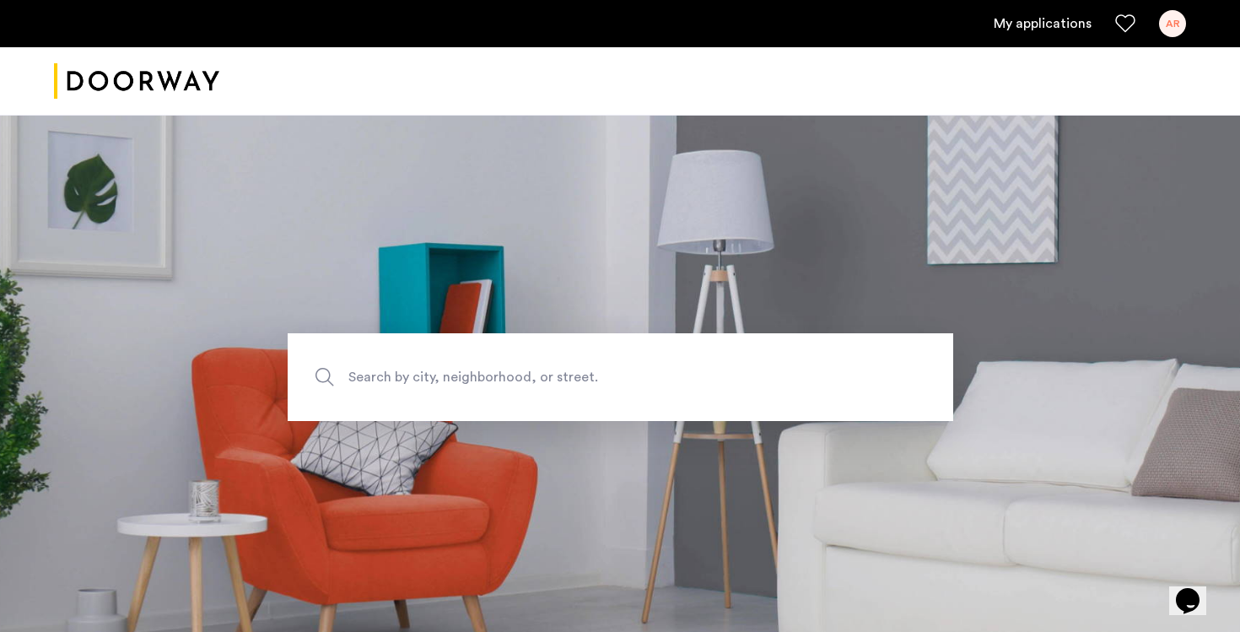
click at [1174, 24] on div "AR" at bounding box center [1172, 23] width 27 height 27
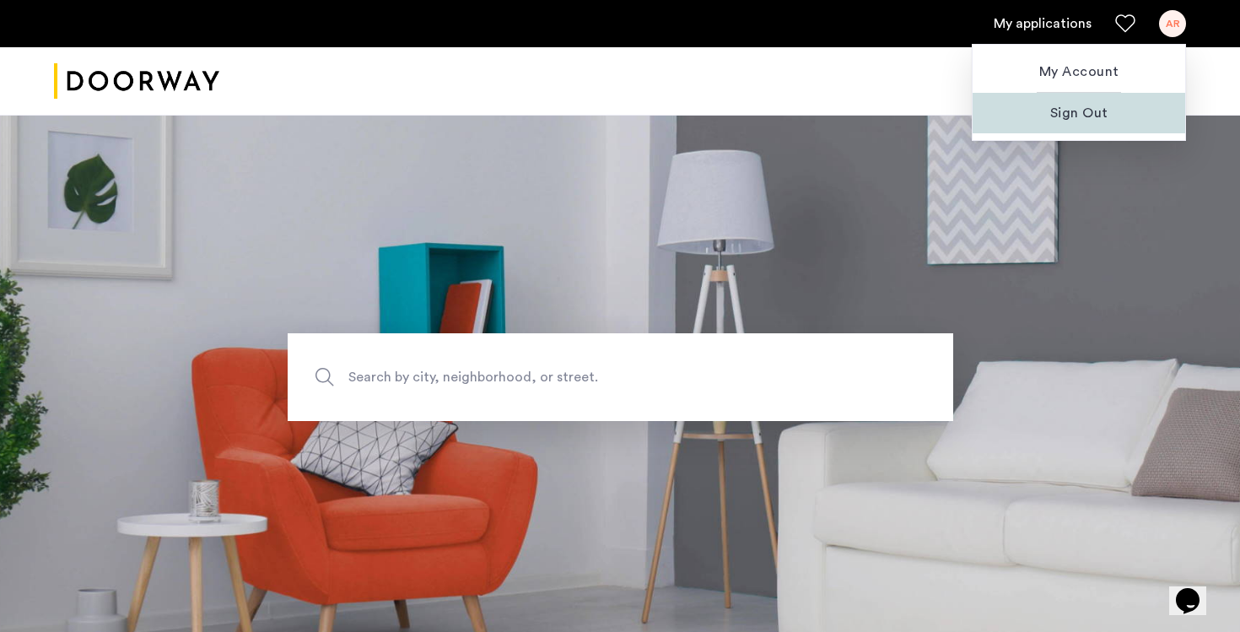
click at [1061, 118] on span "Sign Out" at bounding box center [1079, 113] width 186 height 20
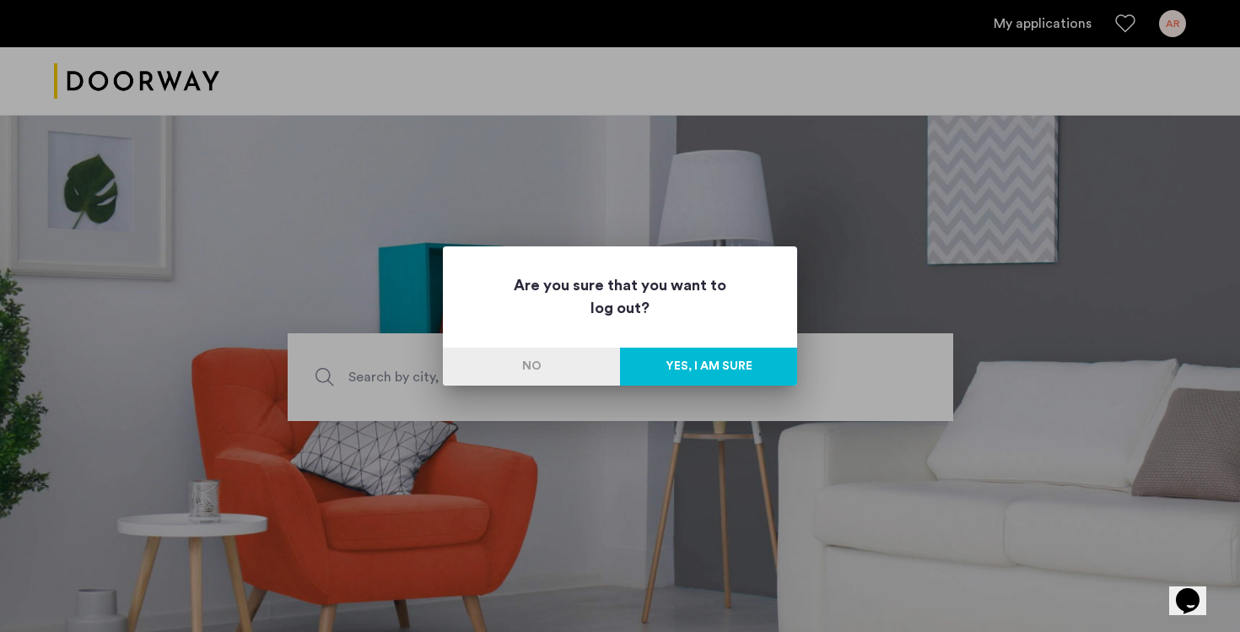
click at [682, 364] on button "Yes, I am sure" at bounding box center [708, 366] width 177 height 38
